Goal: Task Accomplishment & Management: Complete application form

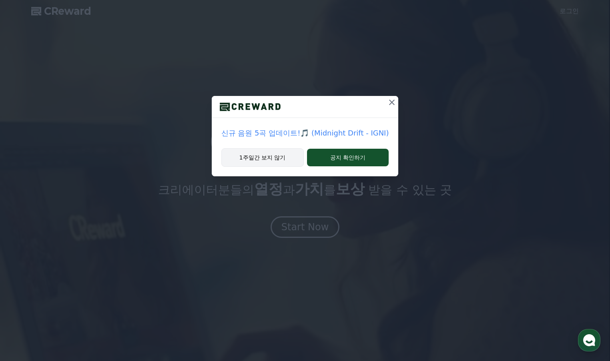
click at [277, 161] on button "1주일간 보지 않기" at bounding box center [262, 157] width 82 height 18
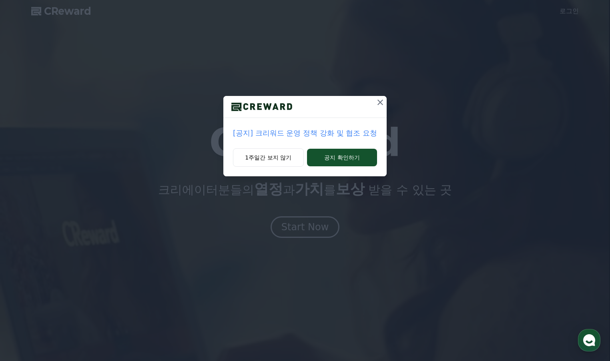
click at [381, 105] on icon at bounding box center [380, 103] width 10 height 10
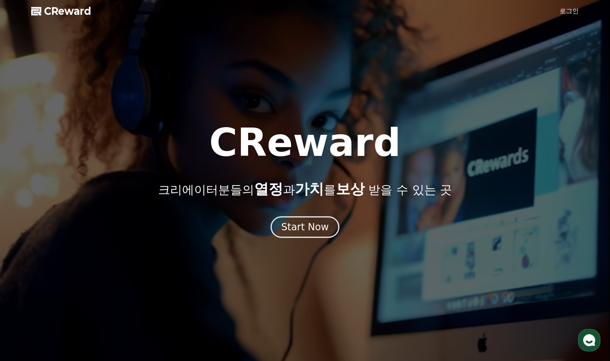
click at [400, 87] on div at bounding box center [305, 180] width 610 height 361
click at [308, 231] on div "Start Now" at bounding box center [305, 227] width 50 height 14
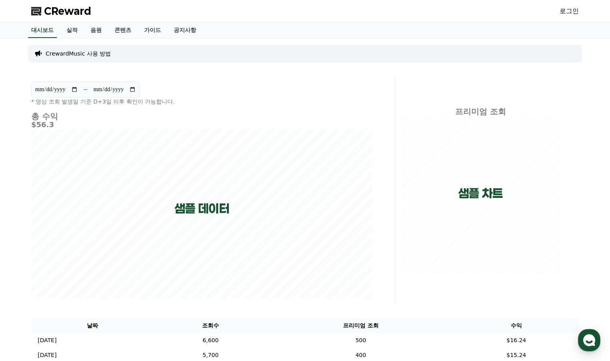
click at [271, 104] on div "**********" at bounding box center [201, 94] width 341 height 24
click at [72, 30] on link "실적" at bounding box center [72, 30] width 24 height 15
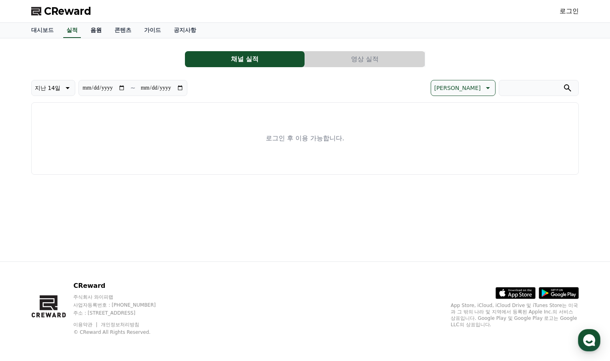
drag, startPoint x: 91, startPoint y: 30, endPoint x: 101, endPoint y: 30, distance: 9.6
click at [91, 30] on link "음원" at bounding box center [96, 30] width 24 height 15
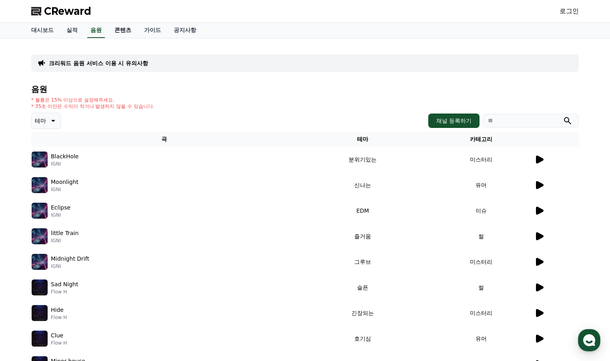
click at [123, 29] on link "콘텐츠" at bounding box center [123, 30] width 30 height 15
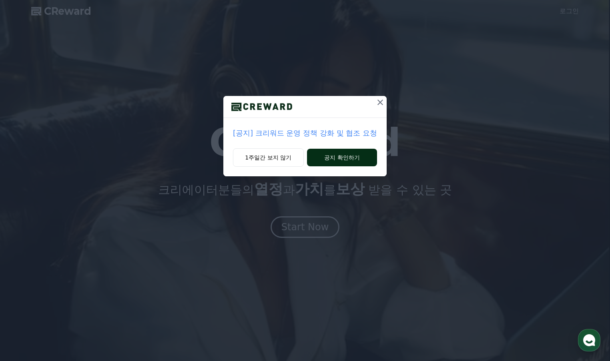
click at [344, 159] on button "공지 확인하기" at bounding box center [342, 158] width 70 height 18
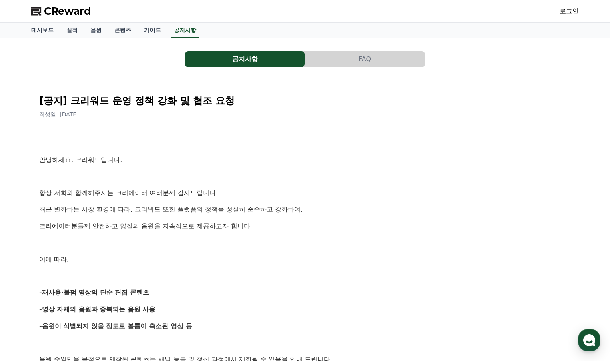
click at [573, 8] on link "로그인" at bounding box center [568, 11] width 19 height 10
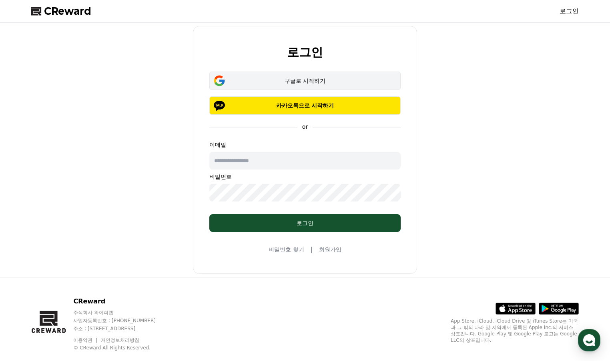
click at [322, 86] on button "구글로 시작하기" at bounding box center [304, 81] width 191 height 18
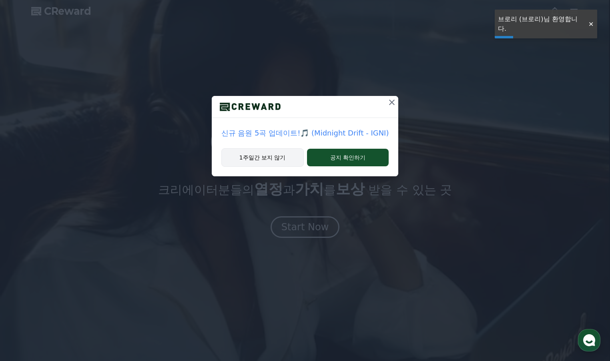
click at [280, 160] on button "1주일간 보지 않기" at bounding box center [262, 157] width 82 height 18
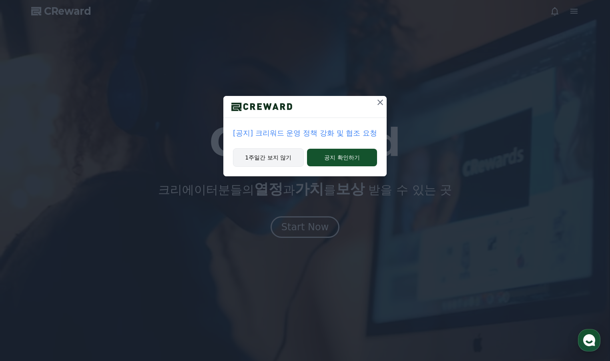
click at [284, 157] on button "1주일간 보지 않기" at bounding box center [268, 157] width 71 height 18
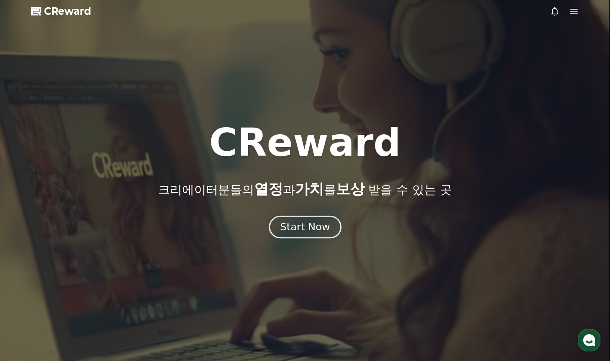
click at [317, 229] on div "Start Now" at bounding box center [305, 227] width 50 height 14
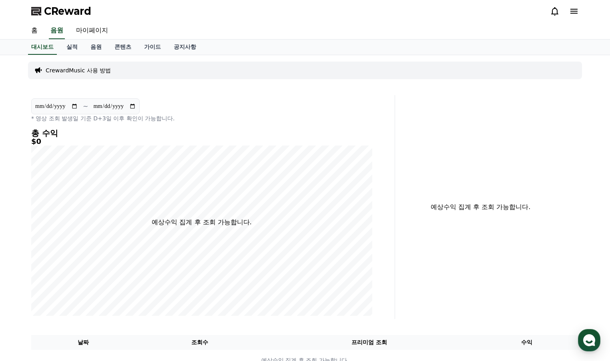
click at [574, 11] on icon at bounding box center [573, 11] width 7 height 5
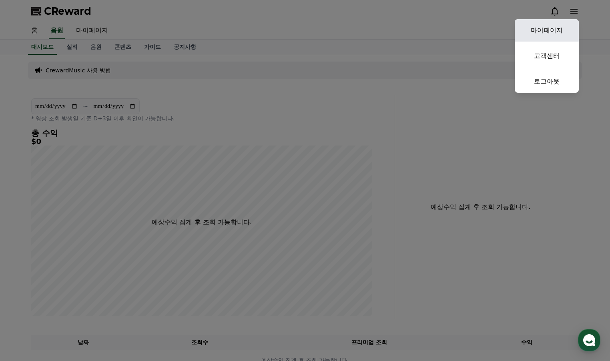
click at [561, 29] on link "마이페이지" at bounding box center [547, 30] width 64 height 22
select select "**********"
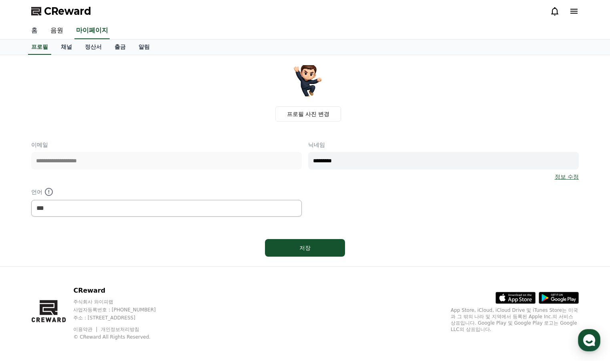
click at [31, 30] on link "홈" at bounding box center [34, 30] width 19 height 17
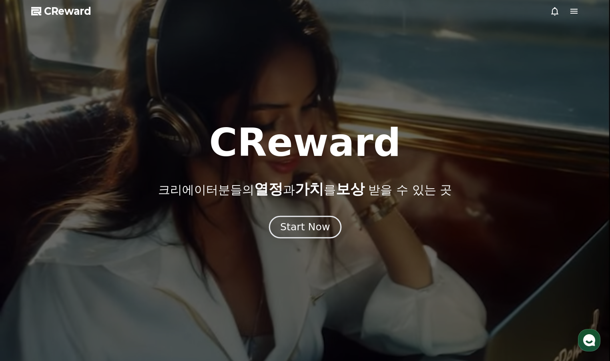
click at [310, 230] on div "Start Now" at bounding box center [305, 227] width 50 height 14
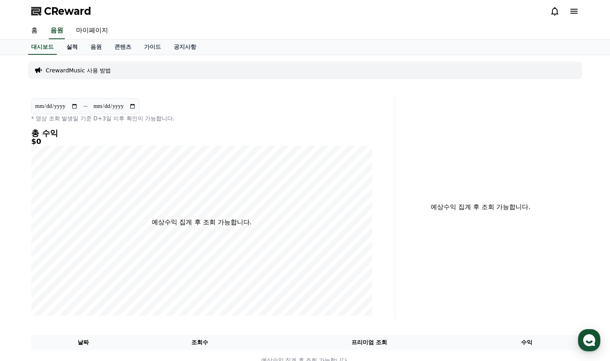
click at [74, 48] on link "실적" at bounding box center [72, 47] width 24 height 15
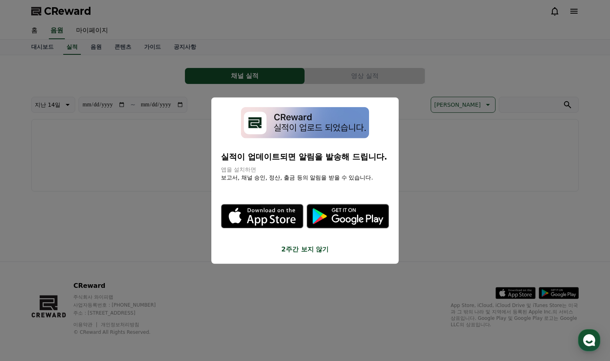
click at [292, 254] on div "실적이 업데이트되면 알림을 발송해 드립니다. 앱을 설치하면 보고서, 채널 승인, 정산, 출금 등의 알림을 받을 수 있습니다. .st0 { fi…" at bounding box center [304, 180] width 187 height 167
drag, startPoint x: 294, startPoint y: 250, endPoint x: 271, endPoint y: 234, distance: 28.1
click at [294, 250] on button "2주간 보지 않기" at bounding box center [305, 250] width 168 height 10
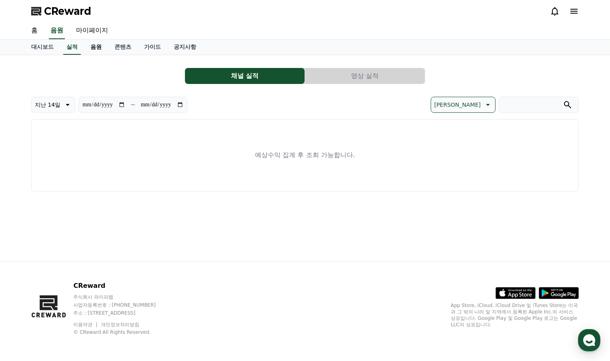
click at [93, 48] on link "음원" at bounding box center [96, 47] width 24 height 15
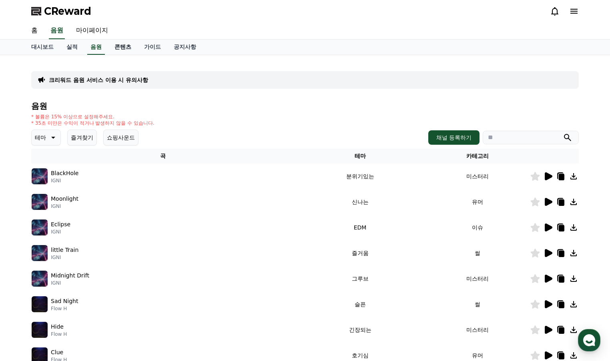
click at [123, 49] on link "콘텐츠" at bounding box center [123, 47] width 30 height 15
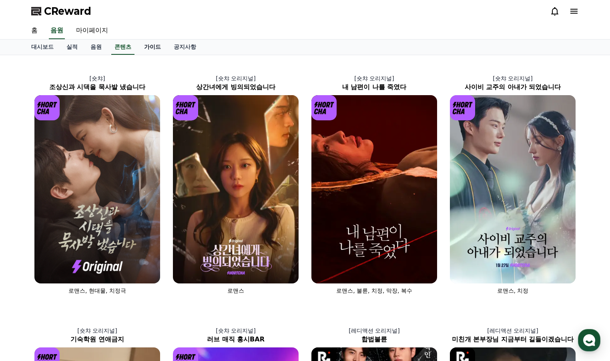
click at [155, 48] on link "가이드" at bounding box center [153, 47] width 30 height 15
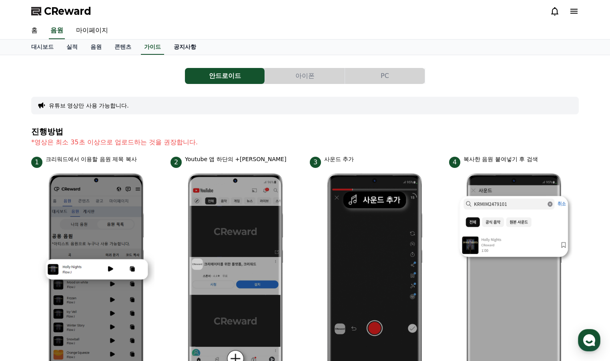
click at [192, 46] on link "공지사항" at bounding box center [184, 47] width 35 height 15
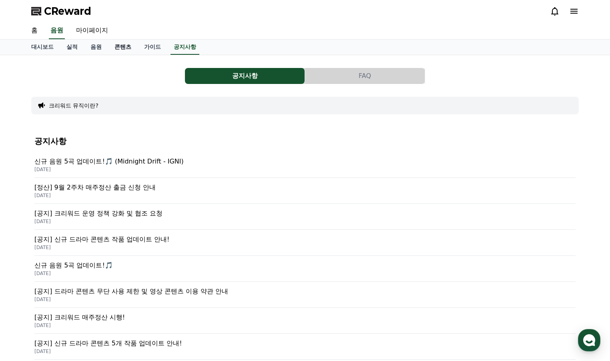
click at [120, 48] on link "콘텐츠" at bounding box center [123, 47] width 30 height 15
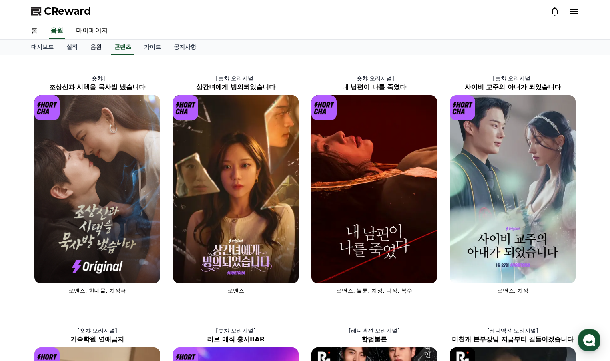
click at [101, 48] on link "음원" at bounding box center [96, 47] width 24 height 15
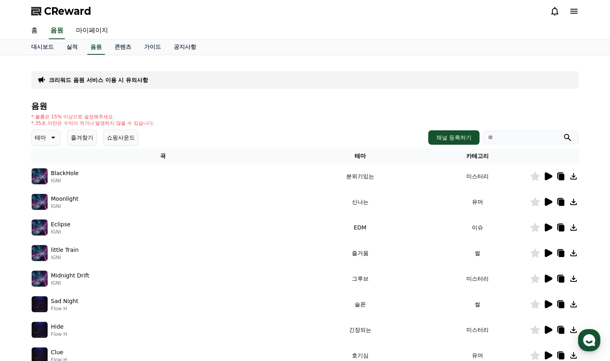
click at [545, 176] on icon at bounding box center [549, 176] width 8 height 8
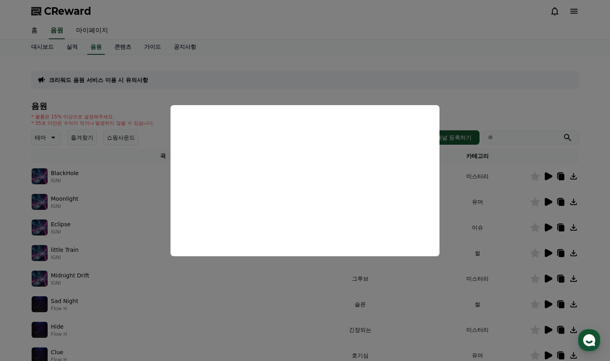
click at [469, 103] on button "close modal" at bounding box center [305, 180] width 610 height 361
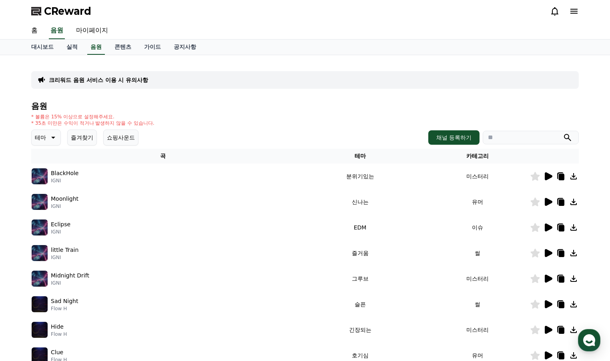
scroll to position [120, 0]
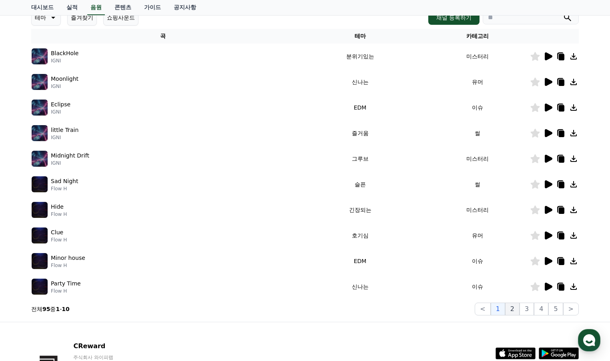
click at [519, 312] on button "2" at bounding box center [512, 309] width 14 height 13
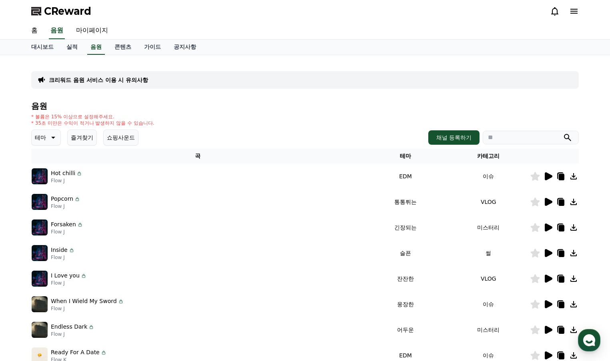
scroll to position [120, 0]
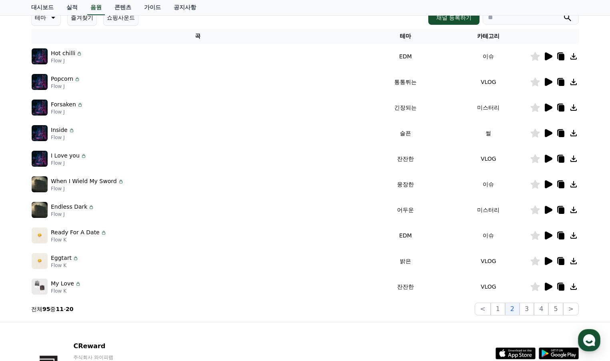
click at [548, 186] on icon at bounding box center [549, 184] width 8 height 8
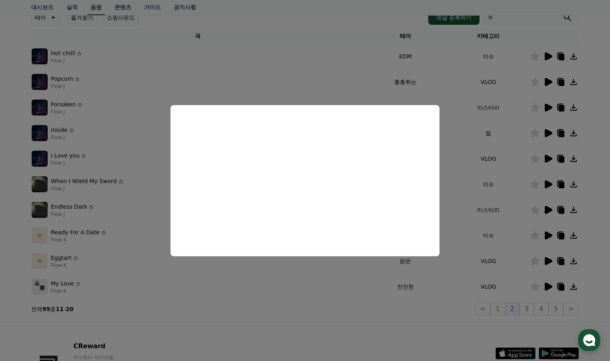
click at [606, 187] on button "close modal" at bounding box center [305, 180] width 610 height 361
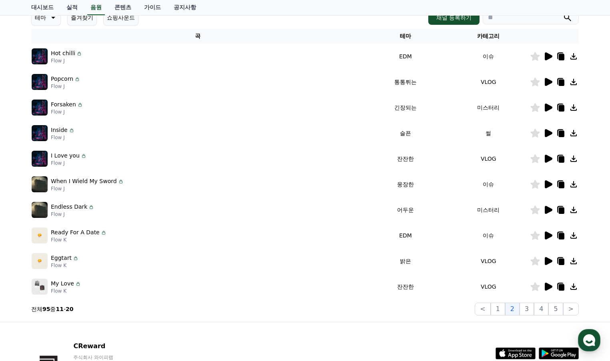
scroll to position [0, 0]
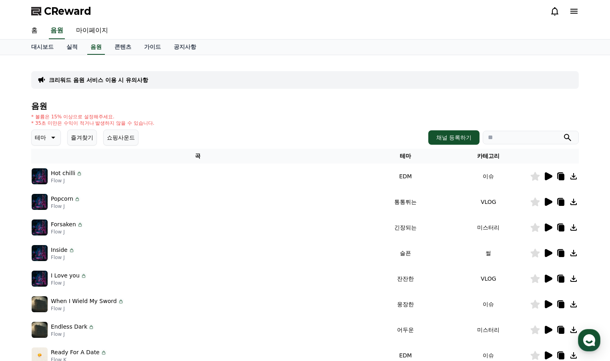
click at [317, 112] on div "음원 * 볼륨은 15% 이상으로 설정해주세요. * 35초 미만은 수익이 적거나 발생하지 않을 수 있습니다. 테마 즐겨찾기 쇼핑사운드 채널 등록…" at bounding box center [304, 269] width 547 height 334
click at [40, 48] on link "대시보드" at bounding box center [42, 47] width 35 height 15
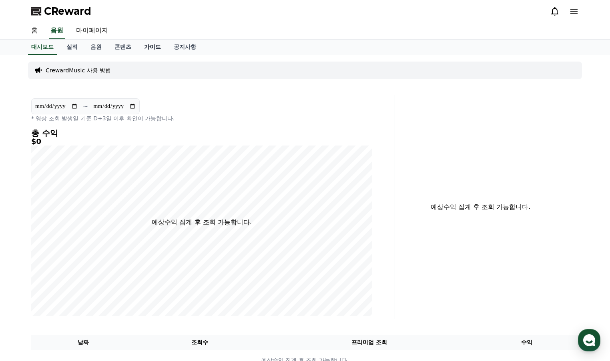
click at [153, 47] on link "가이드" at bounding box center [153, 47] width 30 height 15
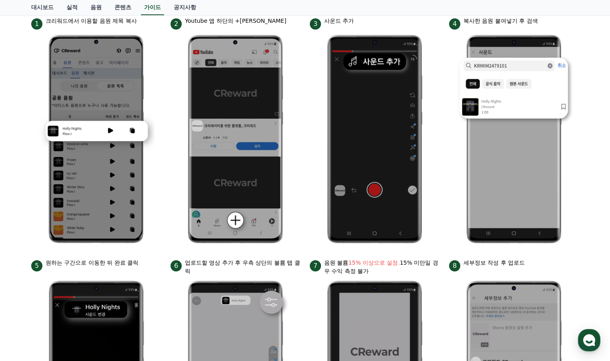
scroll to position [98, 0]
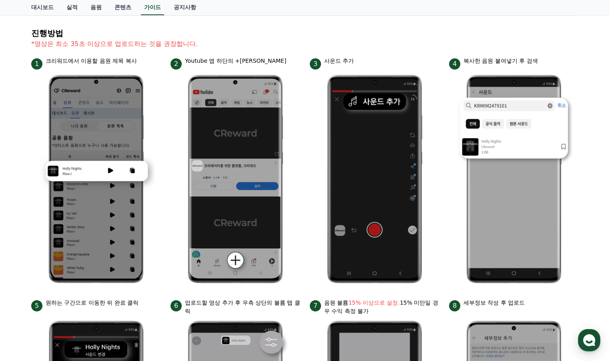
drag, startPoint x: 96, startPoint y: 41, endPoint x: 174, endPoint y: 43, distance: 78.4
click at [173, 43] on p "*영상은 최소 35초 이상으로 업로드하는 것을 권장합니다." at bounding box center [304, 44] width 547 height 10
click at [176, 43] on p "*영상은 최소 35초 이상으로 업로드하는 것을 권장합니다." at bounding box center [304, 44] width 547 height 10
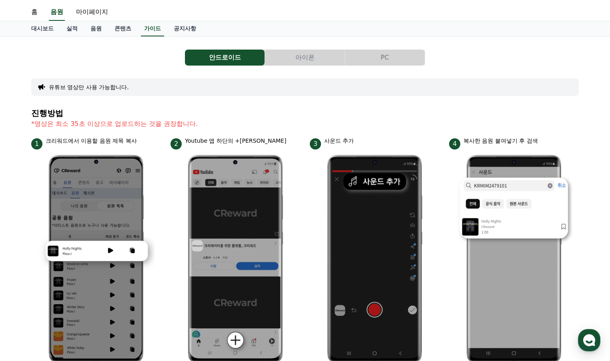
click at [296, 60] on button "아이폰" at bounding box center [305, 58] width 80 height 16
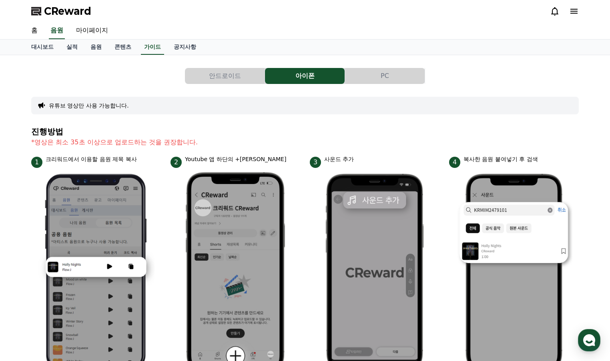
click at [372, 75] on button "PC" at bounding box center [385, 76] width 80 height 16
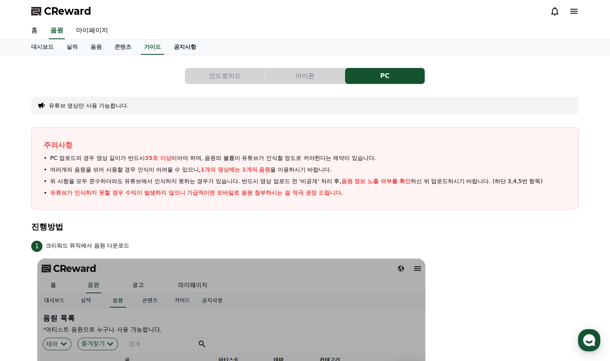
click at [193, 49] on link "공지사항" at bounding box center [184, 47] width 35 height 15
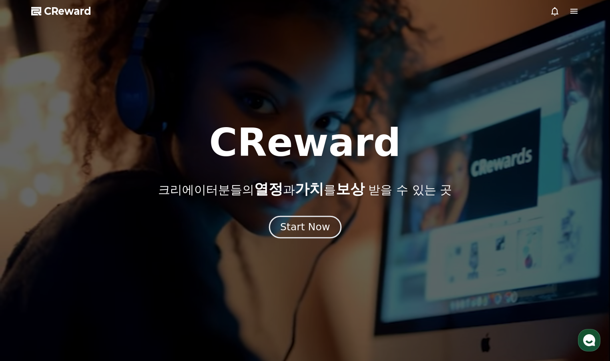
click at [320, 227] on div "Start Now" at bounding box center [305, 227] width 50 height 14
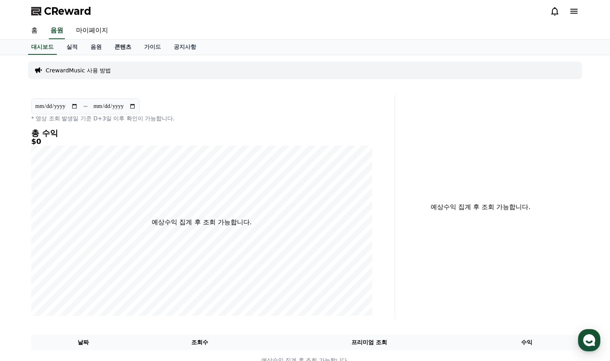
click at [118, 49] on link "콘텐츠" at bounding box center [123, 47] width 30 height 15
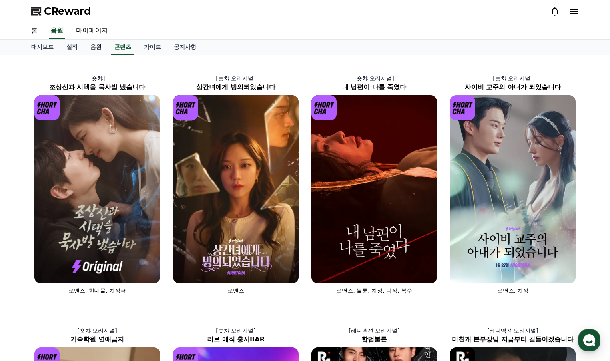
click at [99, 49] on link "음원" at bounding box center [96, 47] width 24 height 15
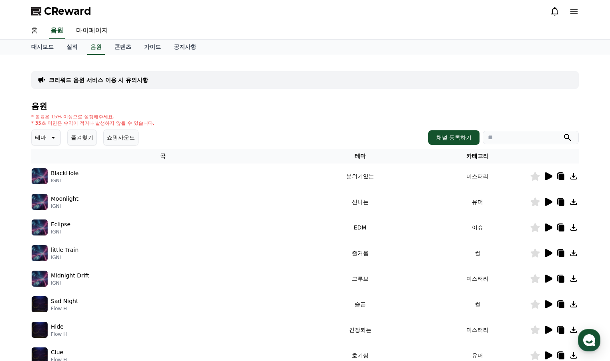
click at [124, 137] on button "쇼핑사운드" at bounding box center [120, 138] width 35 height 16
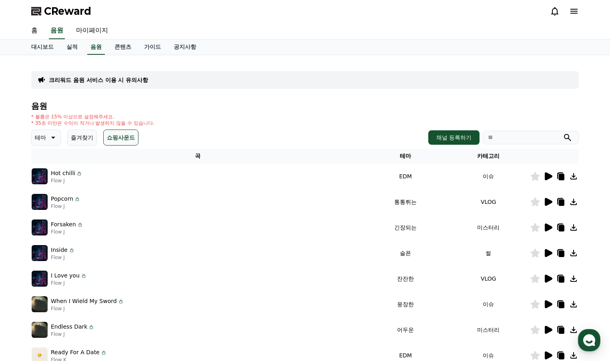
click at [134, 138] on button "쇼핑사운드" at bounding box center [120, 138] width 35 height 16
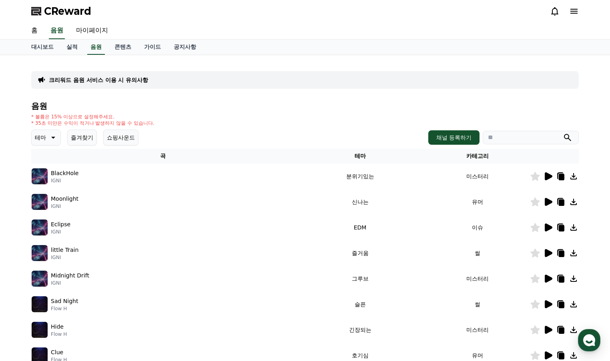
drag, startPoint x: 218, startPoint y: 134, endPoint x: 263, endPoint y: 134, distance: 45.2
click at [226, 134] on div "테마 즐겨찾기 쇼핑사운드 채널 등록하기" at bounding box center [304, 138] width 547 height 16
click at [440, 139] on button "채널 등록하기" at bounding box center [453, 137] width 51 height 14
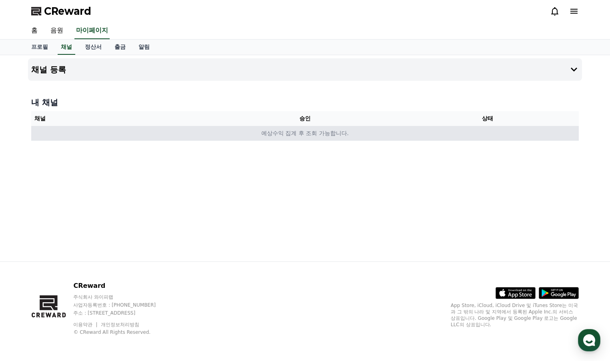
drag, startPoint x: 314, startPoint y: 136, endPoint x: 441, endPoint y: 128, distance: 127.0
click at [318, 136] on td "예상수익 집계 후 조회 가능합니다." at bounding box center [304, 133] width 547 height 15
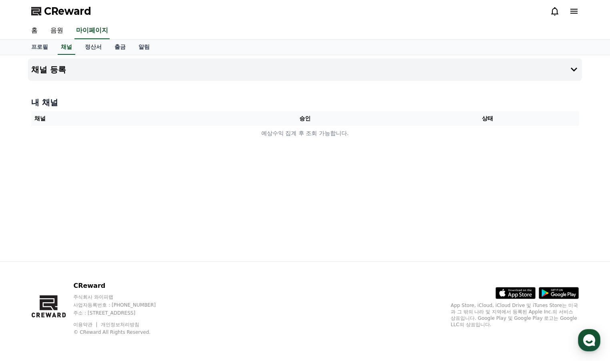
click at [499, 120] on th "상태" at bounding box center [487, 118] width 182 height 15
click at [318, 98] on h4 "내 채널" at bounding box center [304, 102] width 547 height 11
click at [573, 71] on icon at bounding box center [574, 70] width 6 height 4
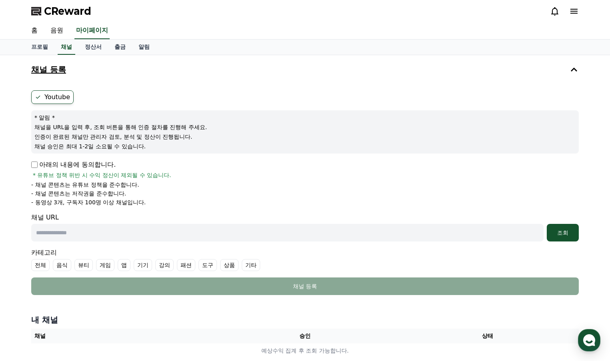
click at [136, 237] on input "text" at bounding box center [287, 233] width 512 height 18
click at [94, 232] on input "text" at bounding box center [287, 233] width 512 height 18
paste input "**********"
type input "**********"
click at [566, 235] on div "조회" at bounding box center [563, 233] width 26 height 8
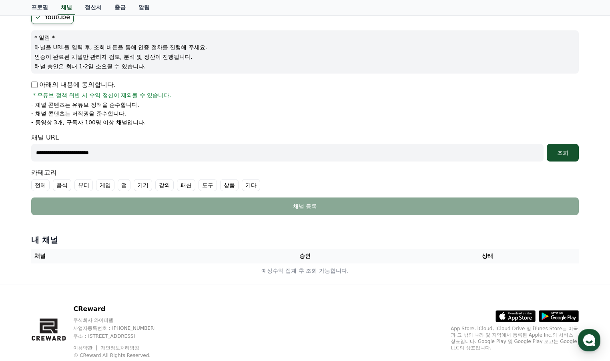
scroll to position [40, 0]
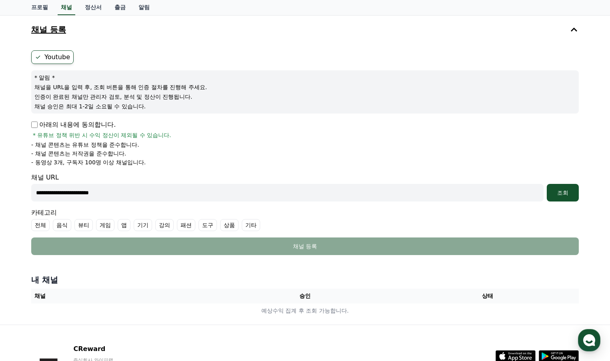
click at [154, 198] on input "**********" at bounding box center [287, 193] width 512 height 18
click at [156, 196] on input "**********" at bounding box center [287, 193] width 512 height 18
click at [167, 195] on input "**********" at bounding box center [287, 193] width 512 height 18
click at [176, 191] on input "**********" at bounding box center [287, 193] width 512 height 18
click at [559, 202] on form "**********" at bounding box center [304, 152] width 547 height 205
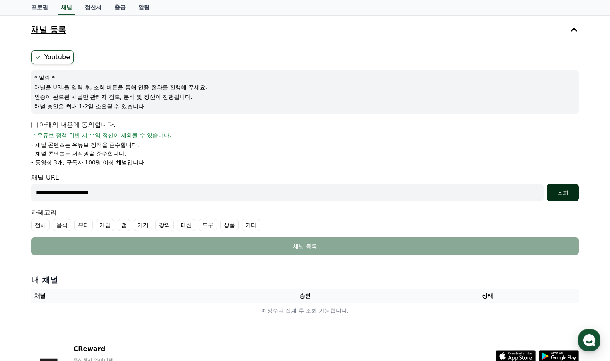
click at [563, 195] on div "조회" at bounding box center [563, 193] width 26 height 8
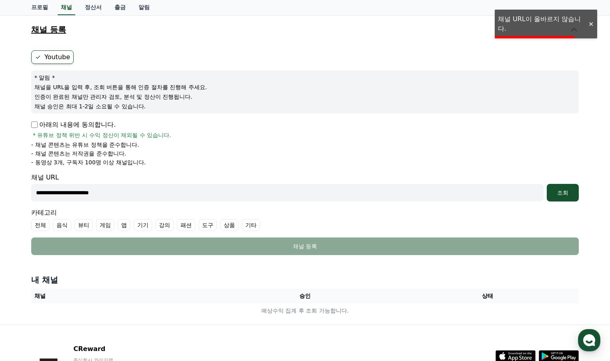
click at [424, 152] on li "- 채널 콘텐츠는 저작권을 준수합니다." at bounding box center [304, 154] width 547 height 8
